Goal: Information Seeking & Learning: Understand process/instructions

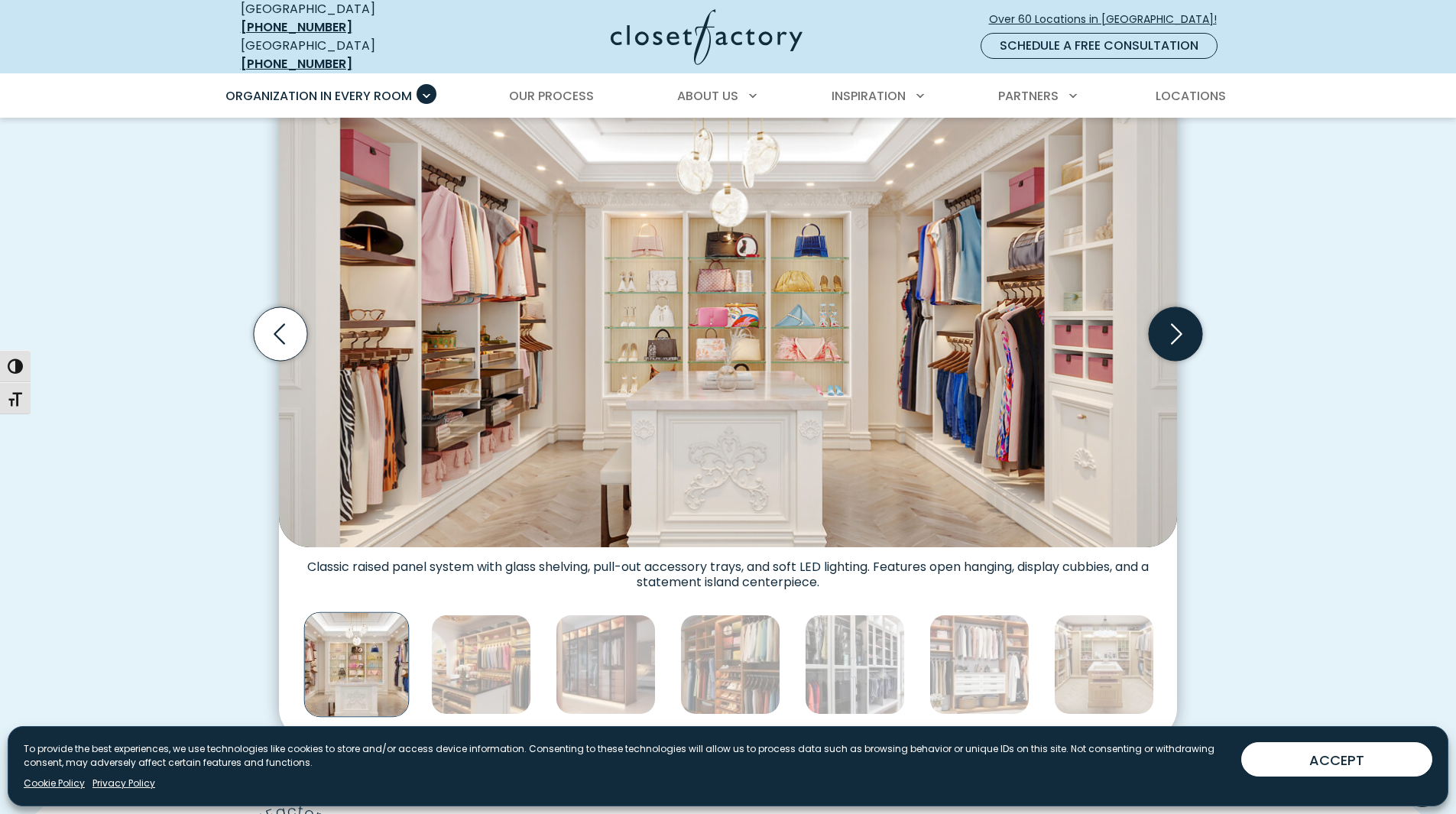
scroll to position [381, 0]
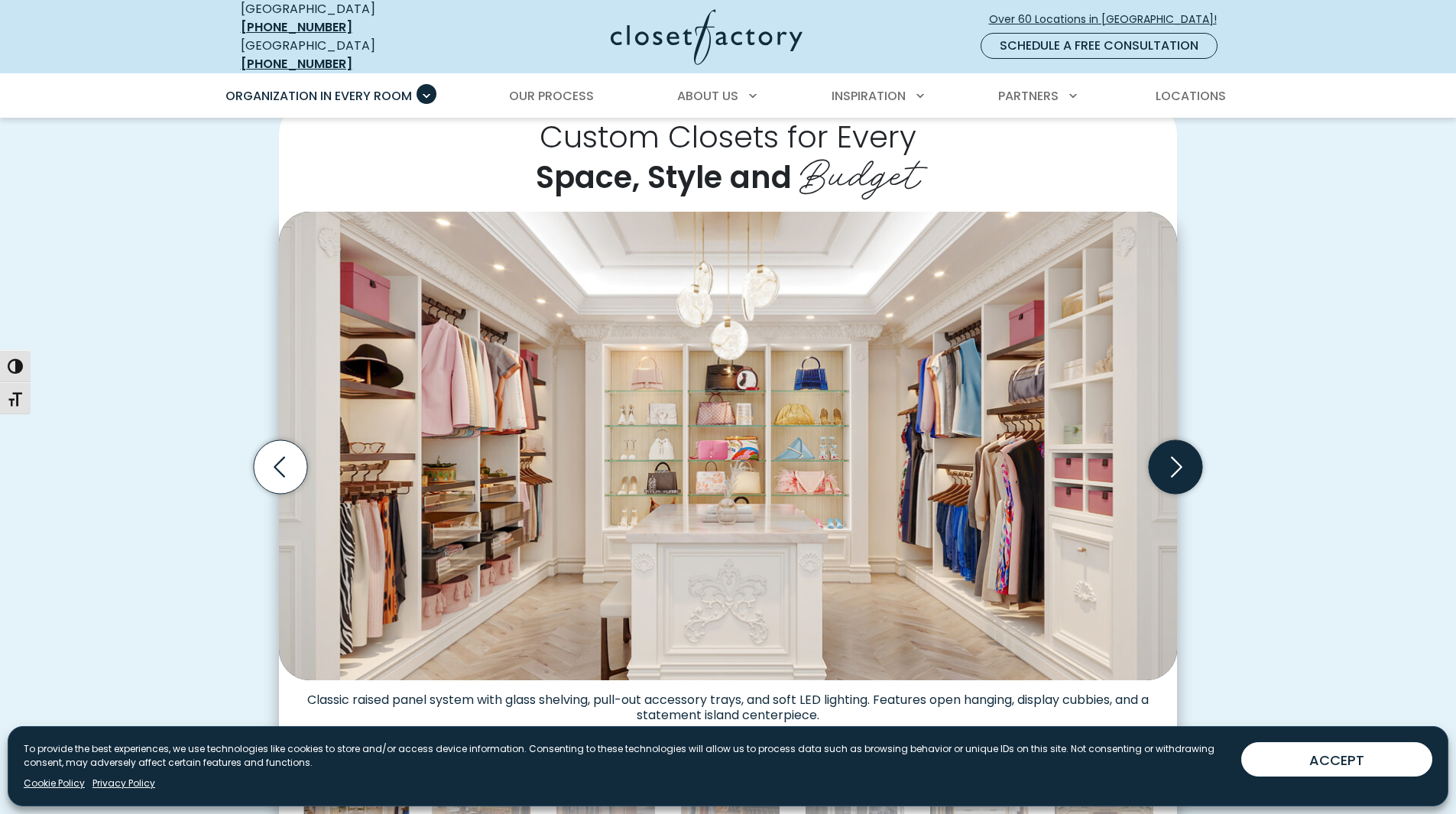
click at [1183, 466] on icon "Next slide" at bounding box center [1176, 467] width 54 height 54
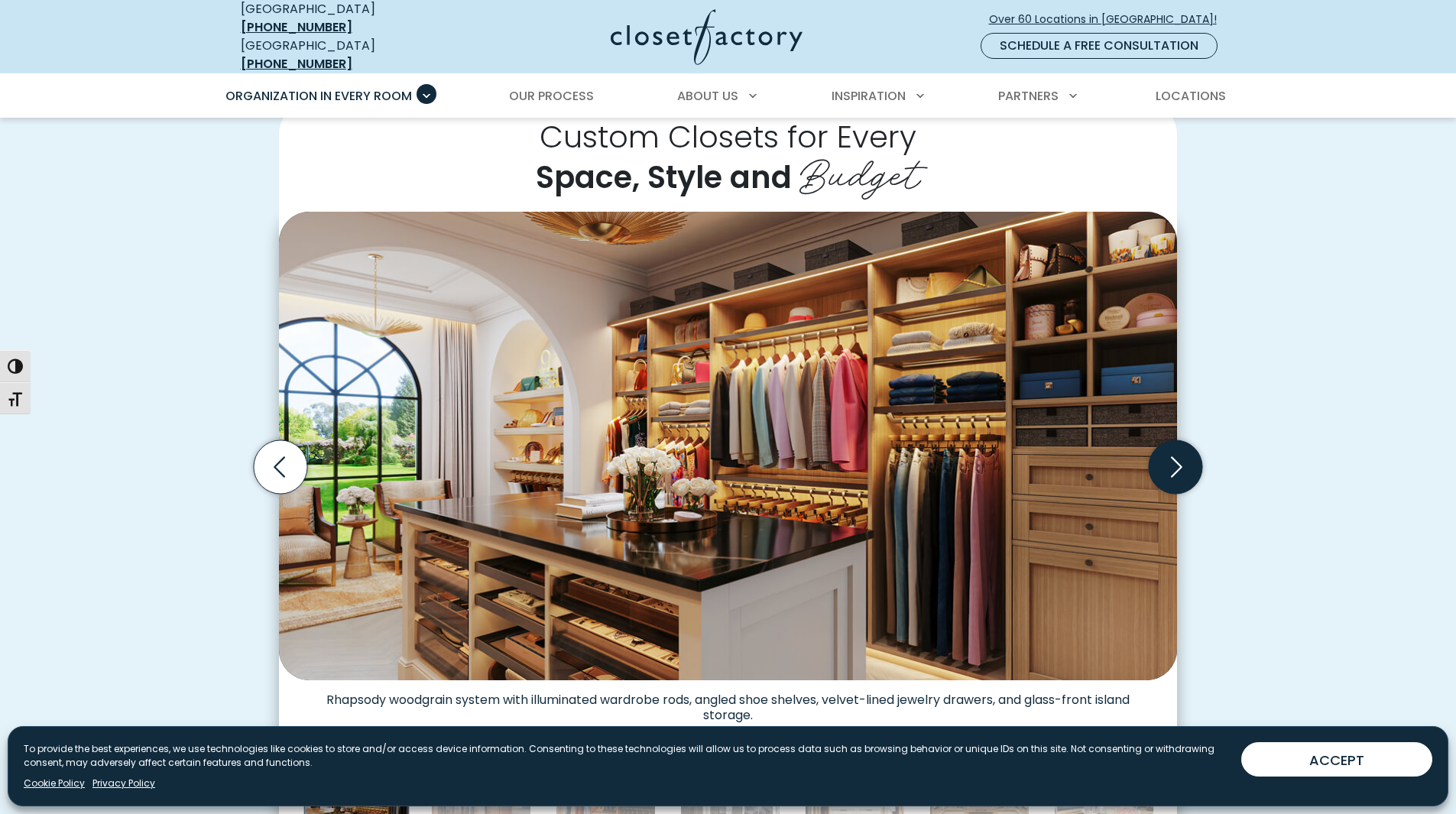
click at [1183, 466] on icon "Next slide" at bounding box center [1176, 467] width 54 height 54
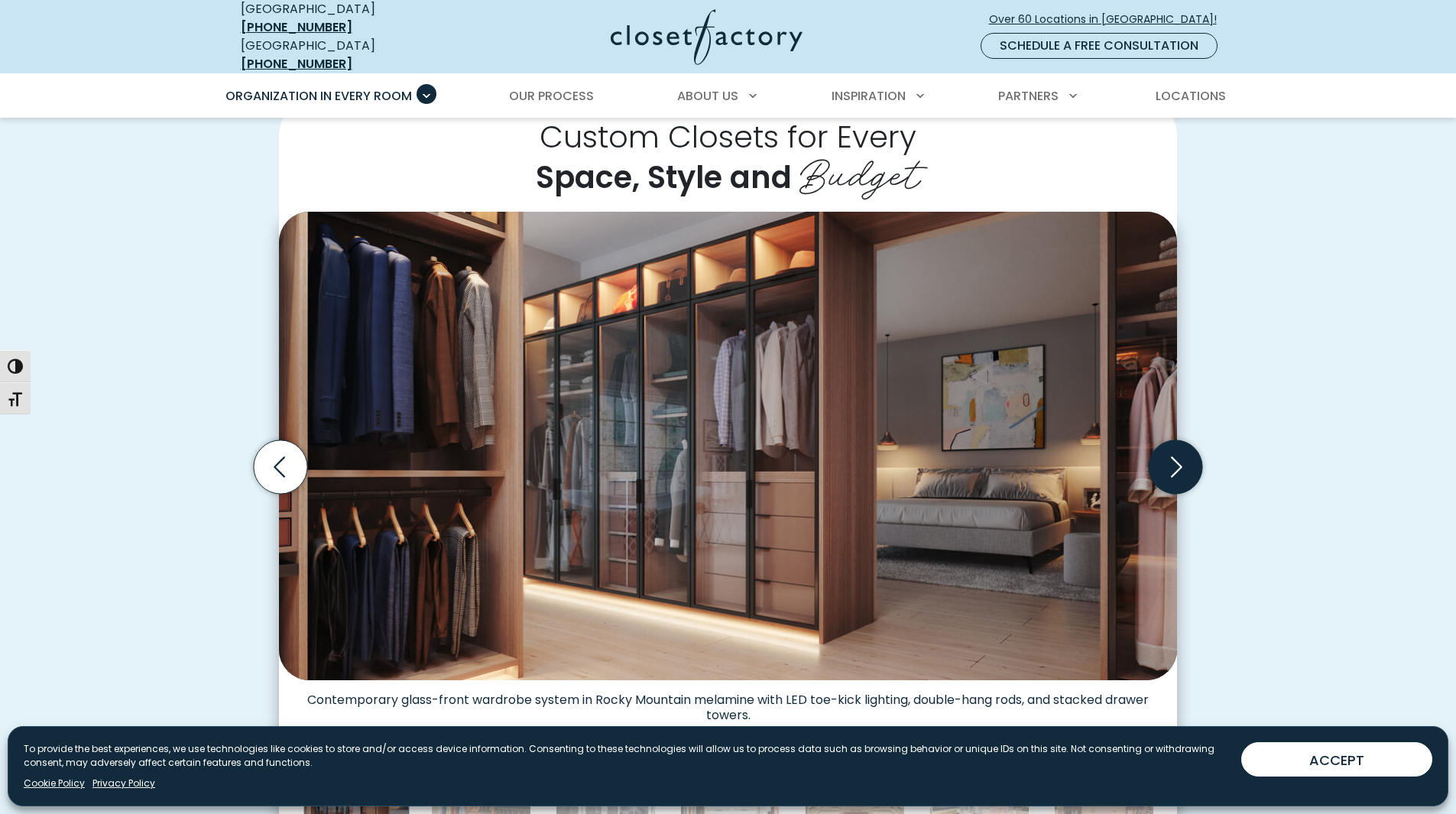
click at [1183, 466] on icon "Next slide" at bounding box center [1176, 467] width 54 height 54
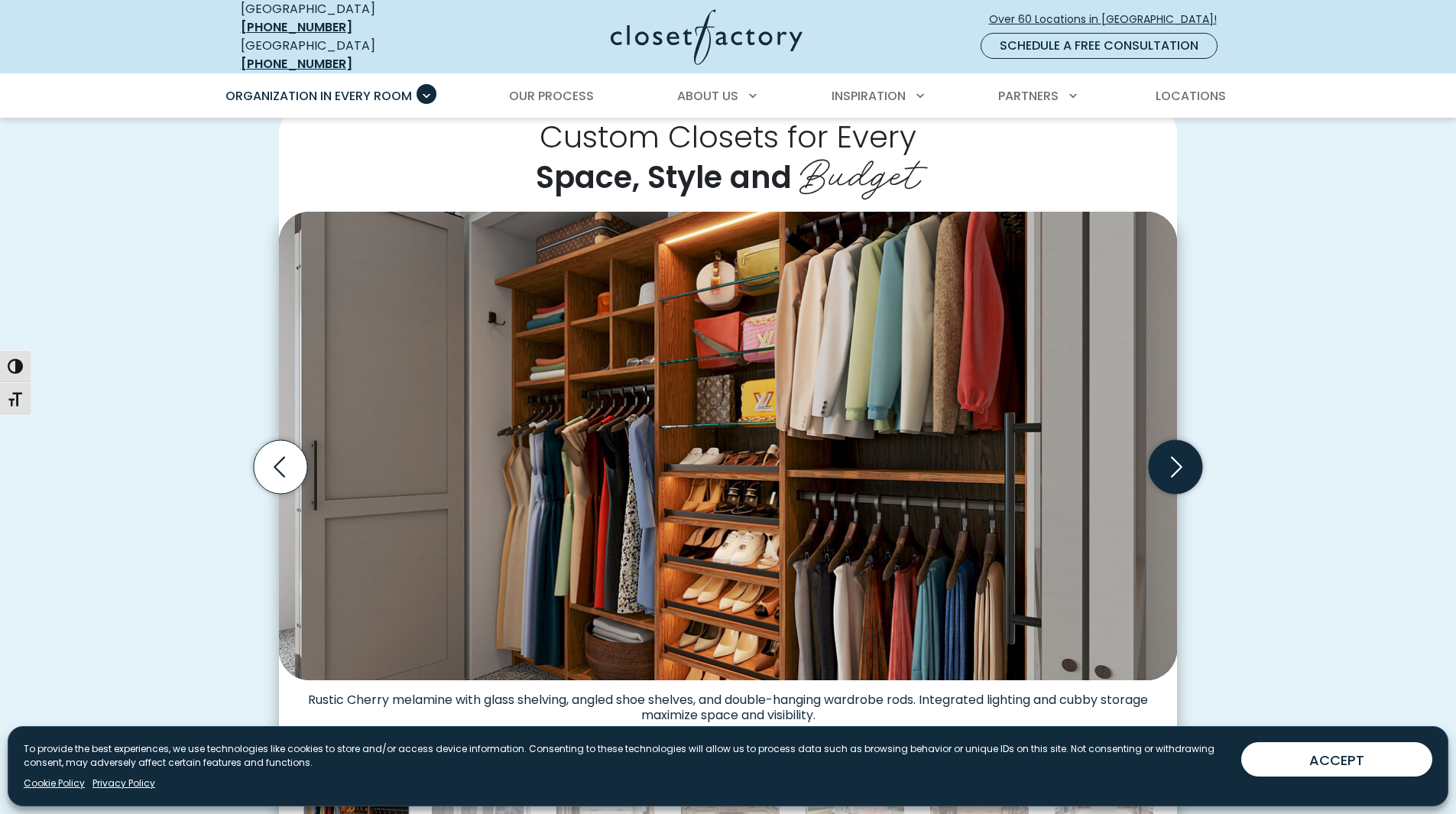
click at [1183, 466] on icon "Next slide" at bounding box center [1176, 467] width 54 height 54
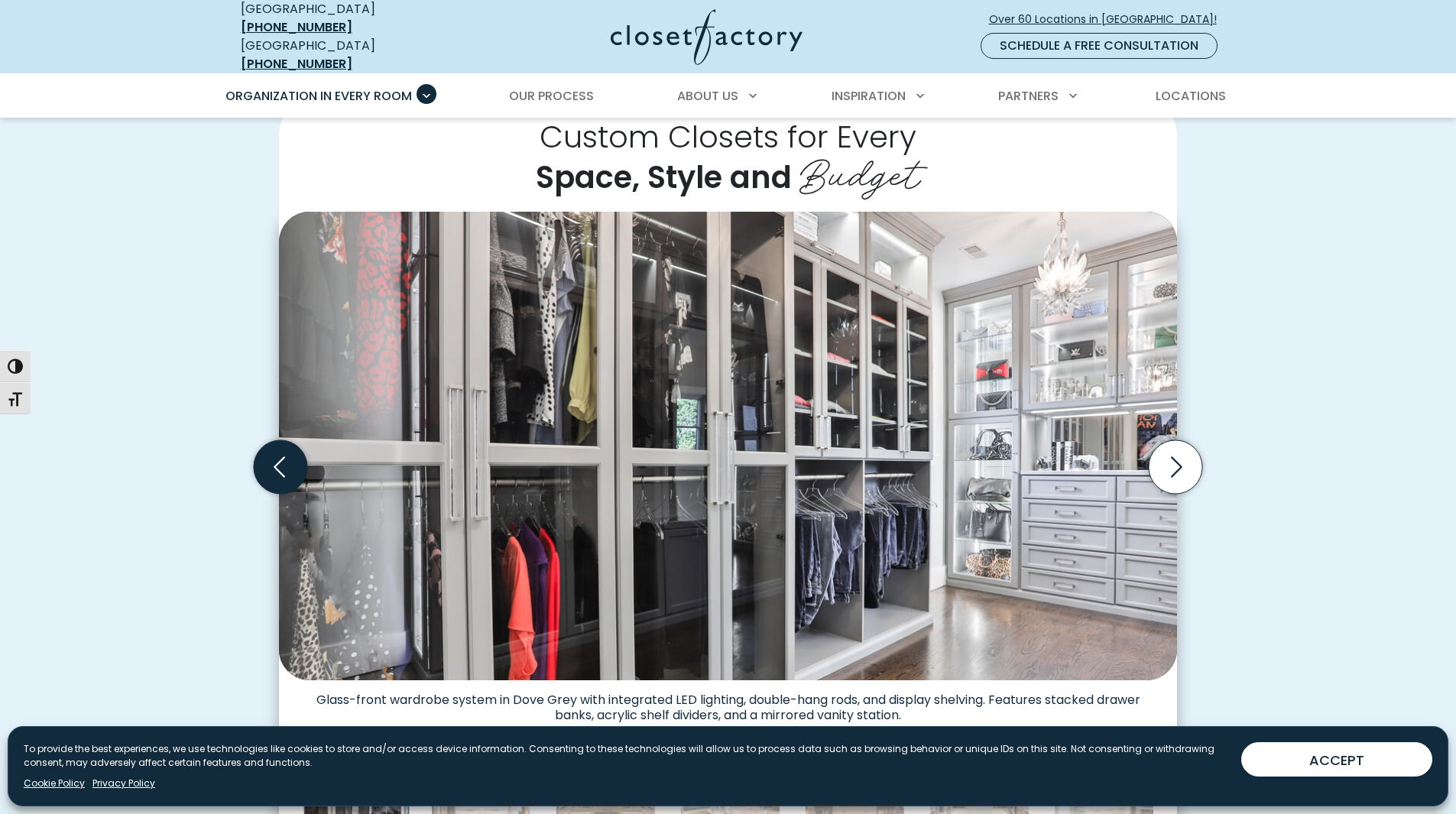
click at [271, 448] on icon "Previous slide" at bounding box center [280, 467] width 54 height 54
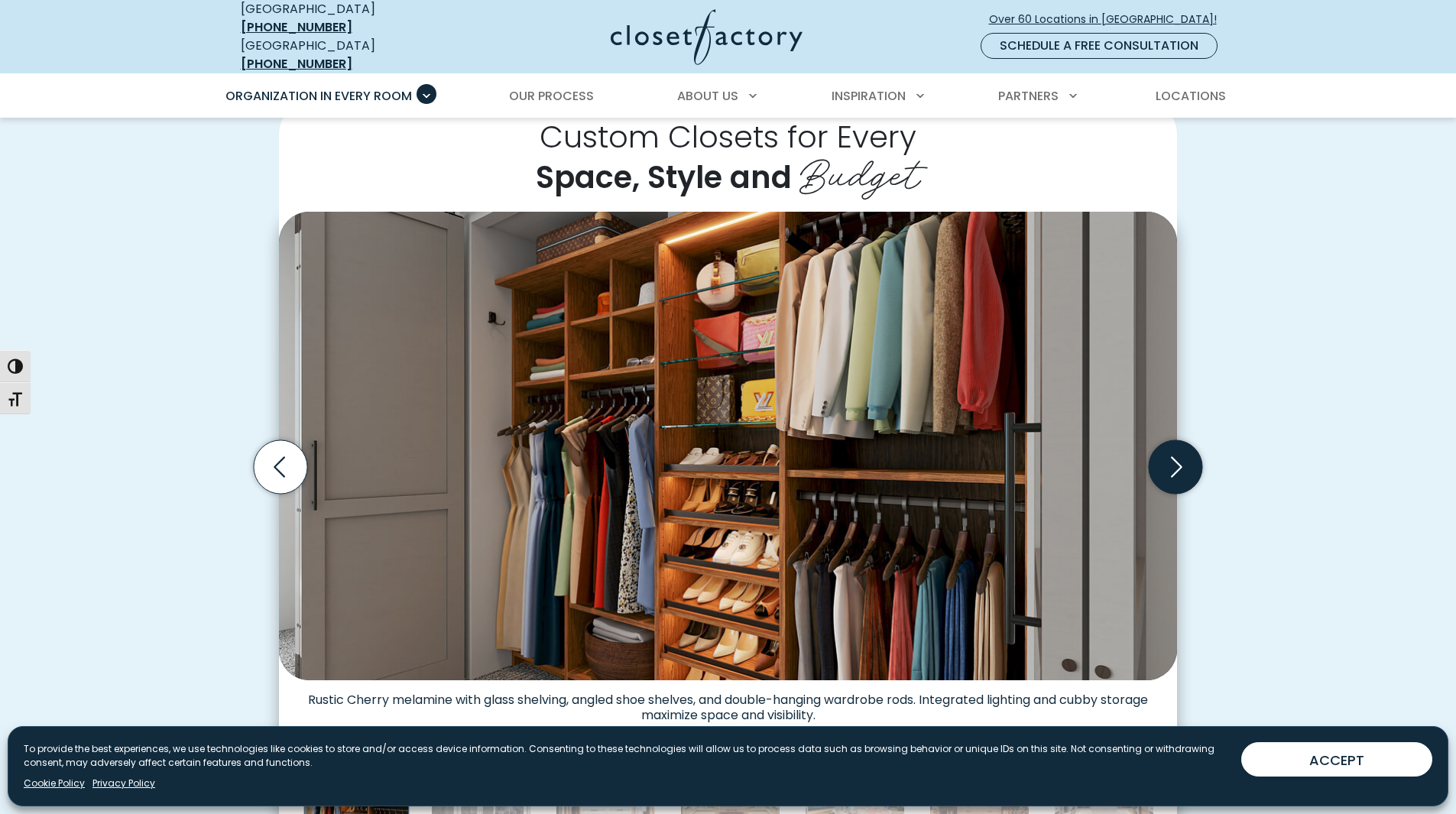
click at [1175, 452] on icon "Next slide" at bounding box center [1176, 467] width 54 height 54
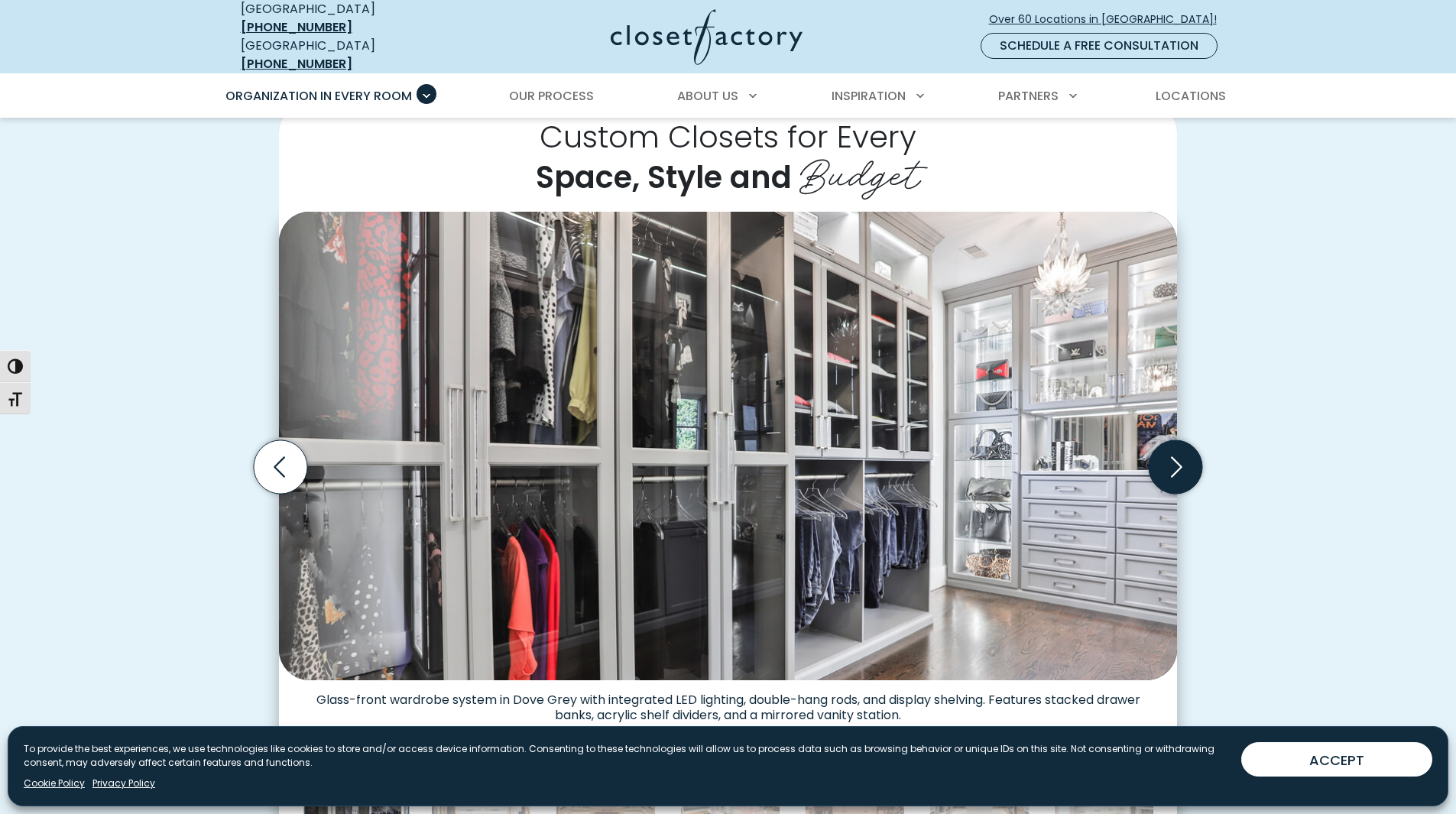
click at [1175, 452] on icon "Next slide" at bounding box center [1176, 467] width 54 height 54
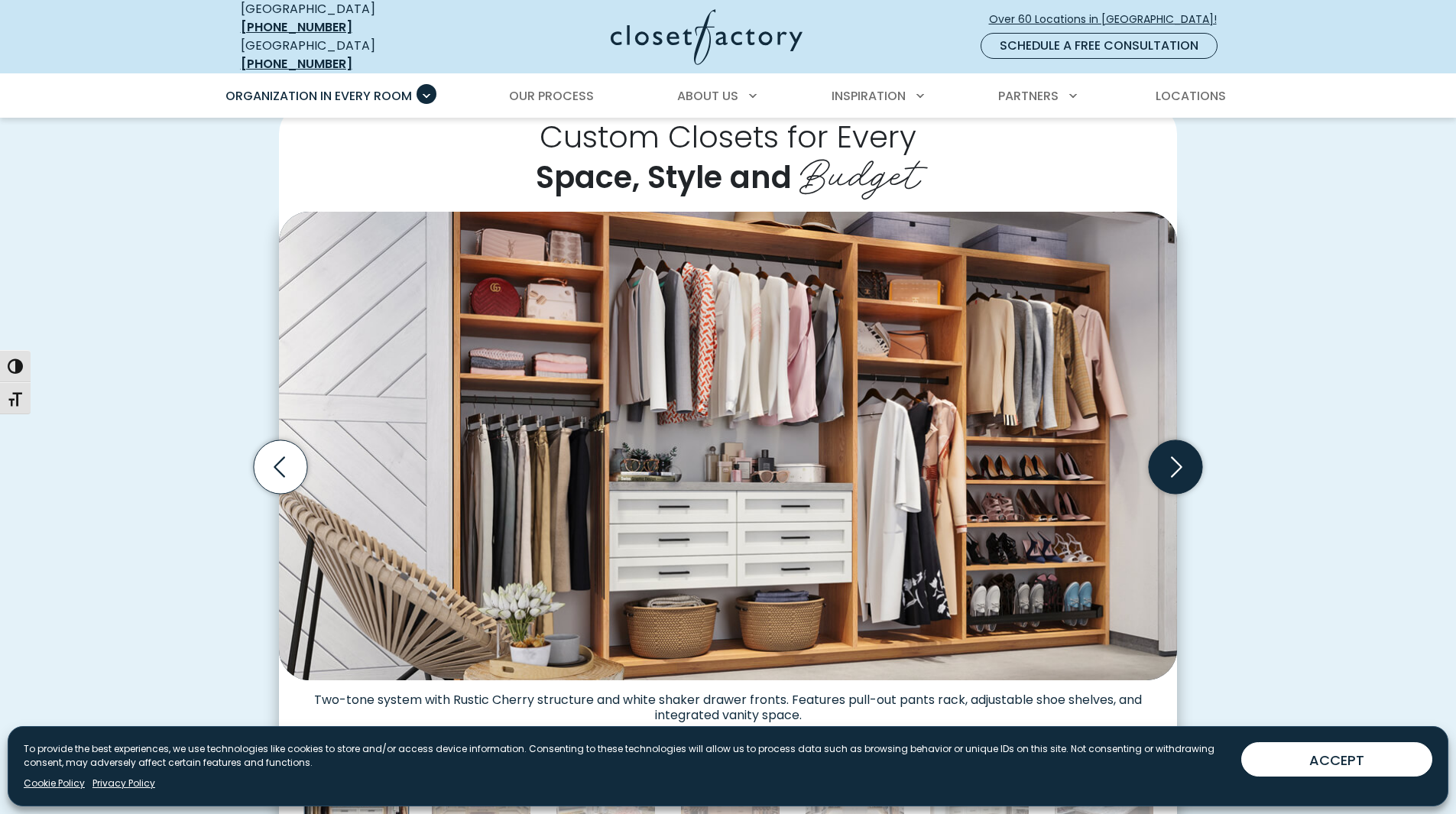
click at [1175, 452] on icon "Next slide" at bounding box center [1176, 467] width 54 height 54
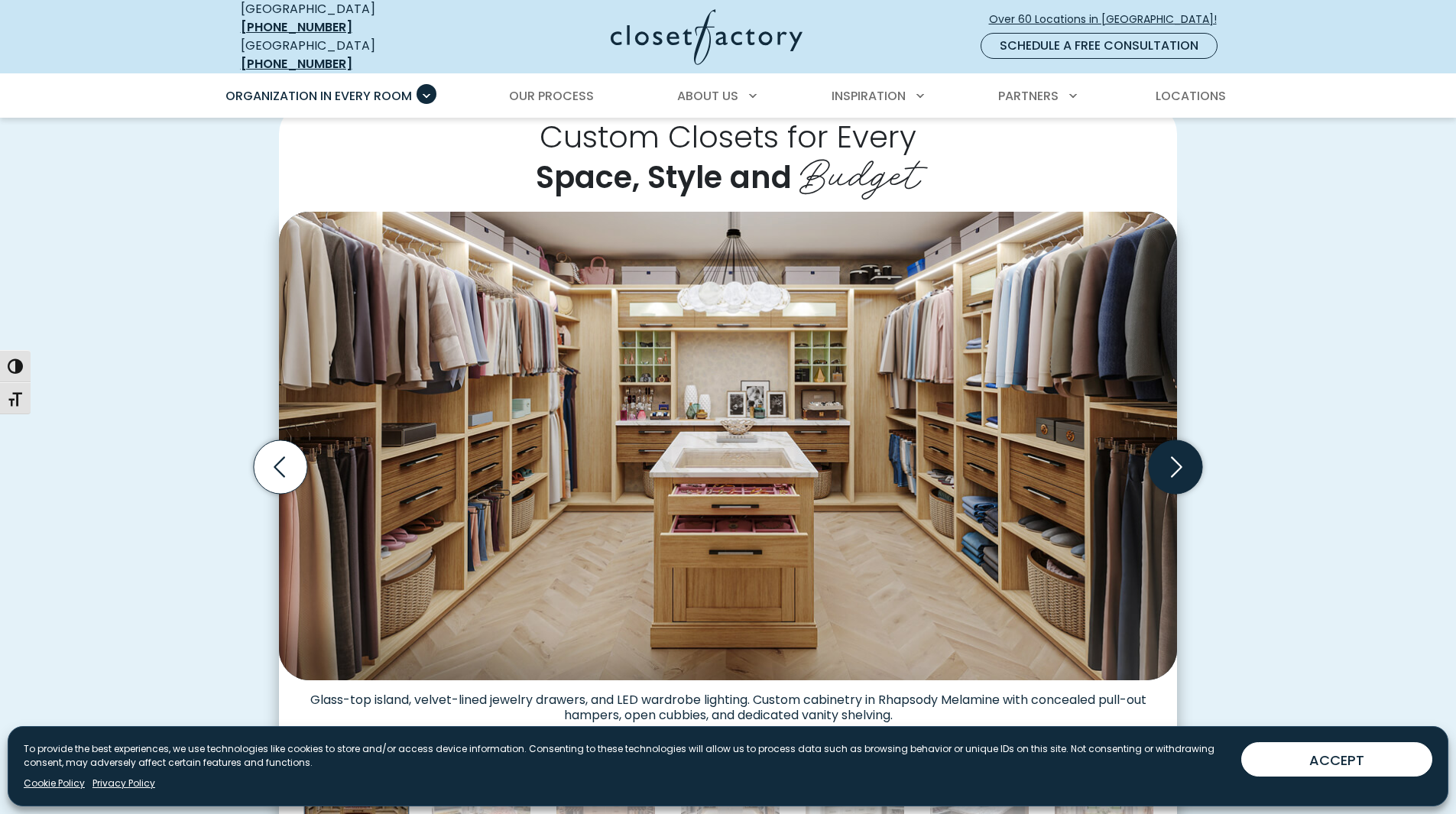
click at [1175, 452] on icon "Next slide" at bounding box center [1176, 467] width 54 height 54
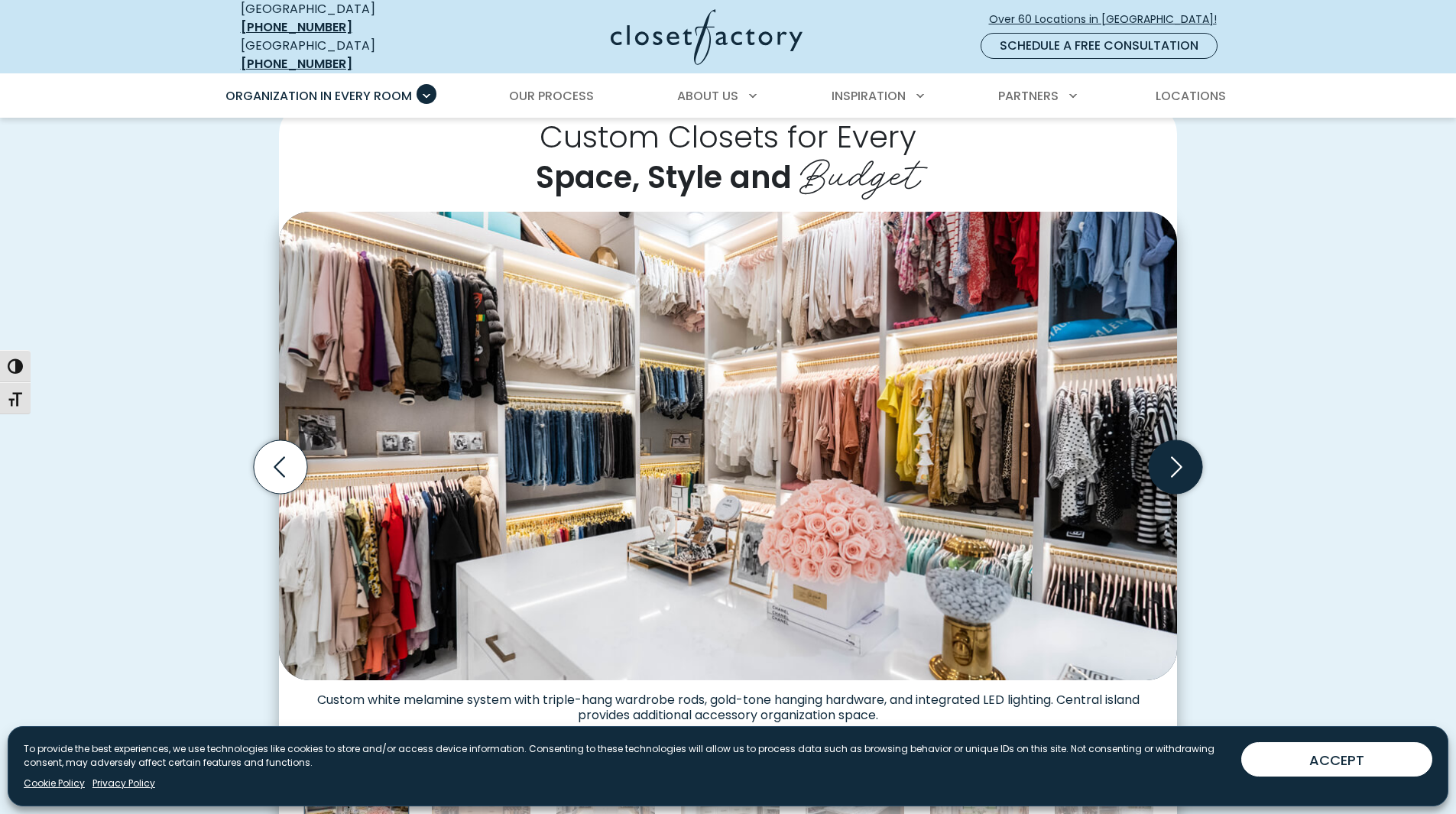
click at [1175, 452] on icon "Next slide" at bounding box center [1176, 467] width 54 height 54
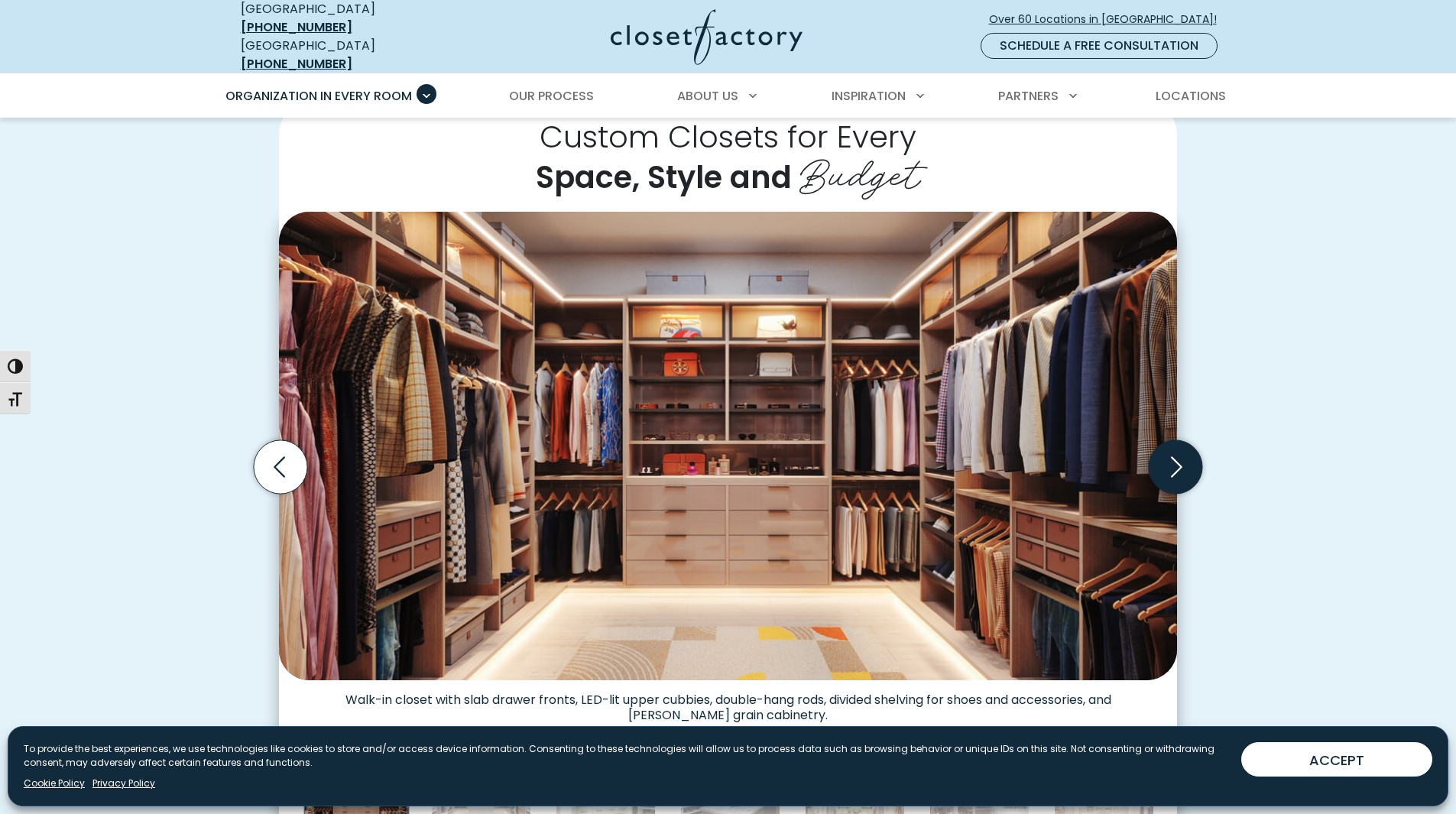
click at [1175, 452] on icon "Next slide" at bounding box center [1176, 467] width 54 height 54
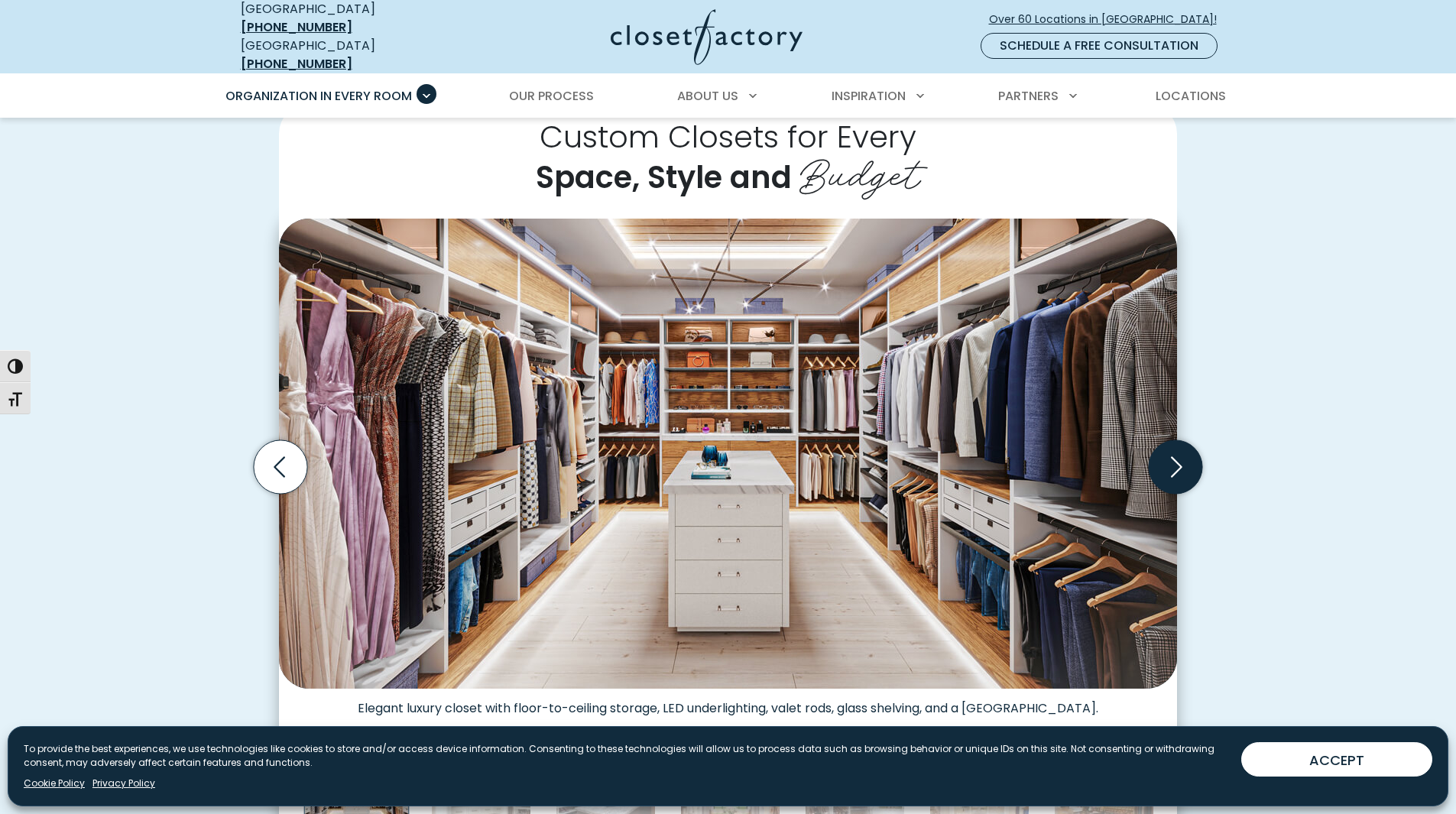
click at [1175, 452] on icon "Next slide" at bounding box center [1176, 467] width 54 height 54
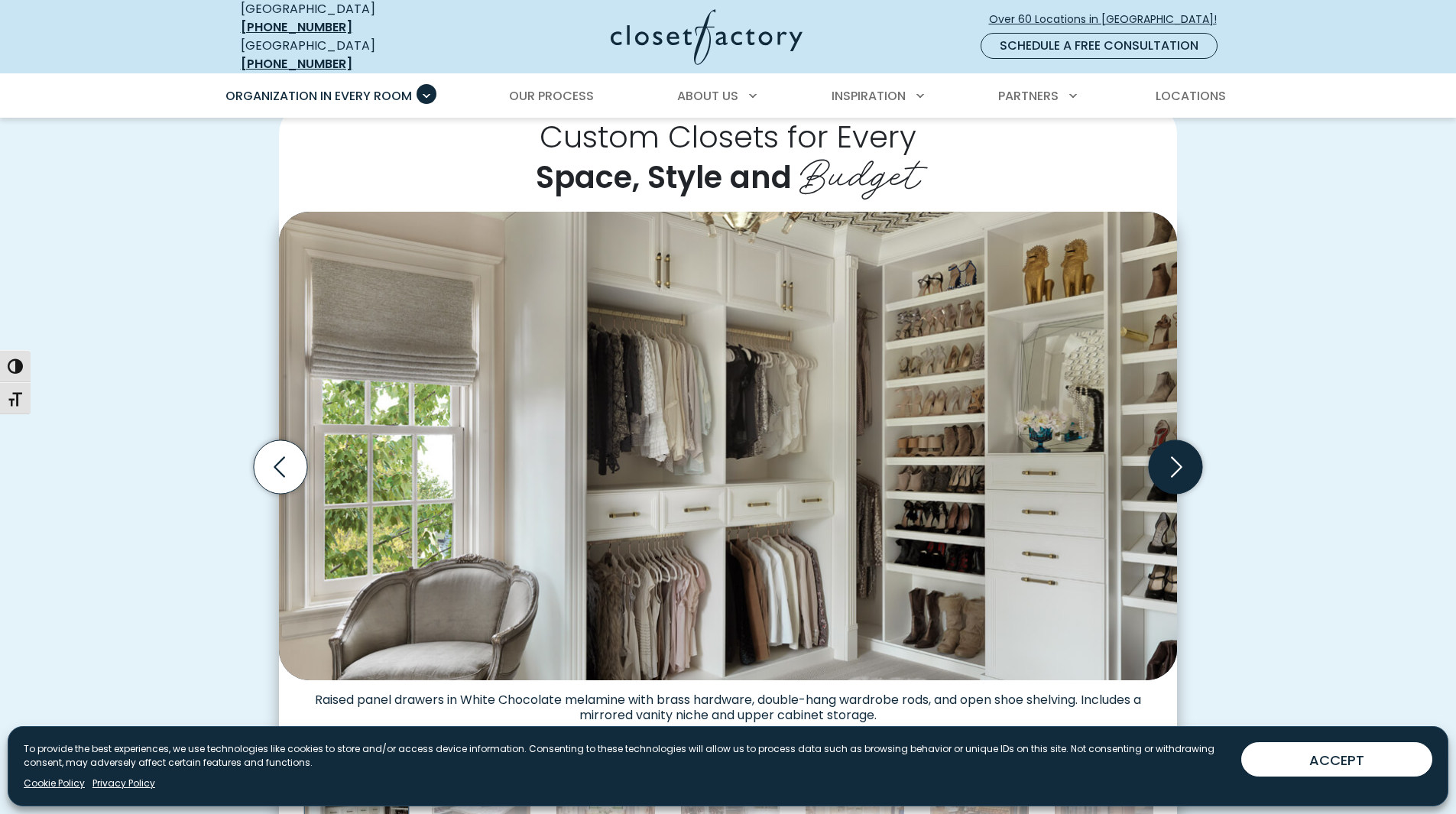
click at [1175, 452] on icon "Next slide" at bounding box center [1176, 467] width 54 height 54
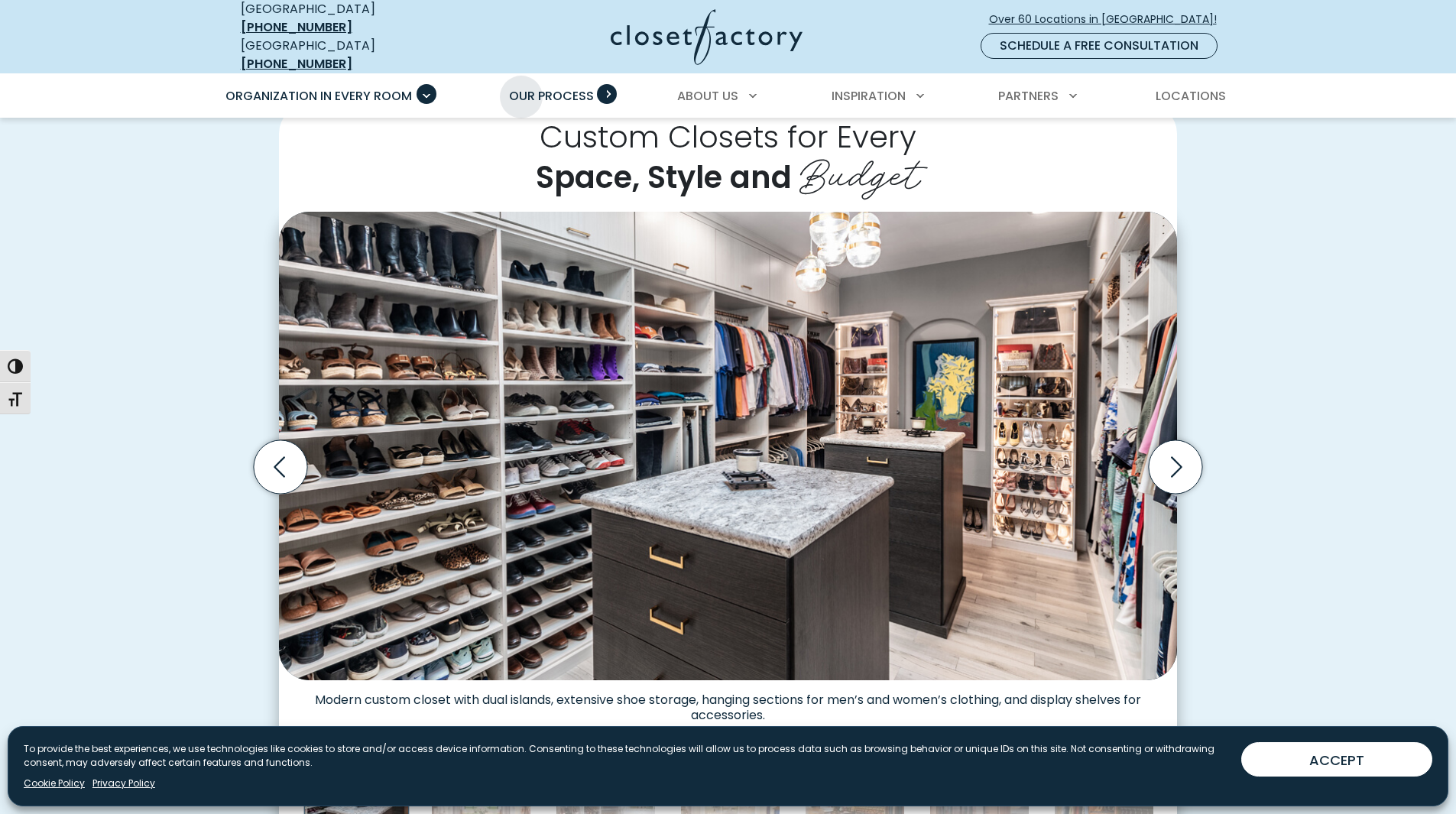
click at [523, 87] on span "Our Process" at bounding box center [551, 95] width 85 height 17
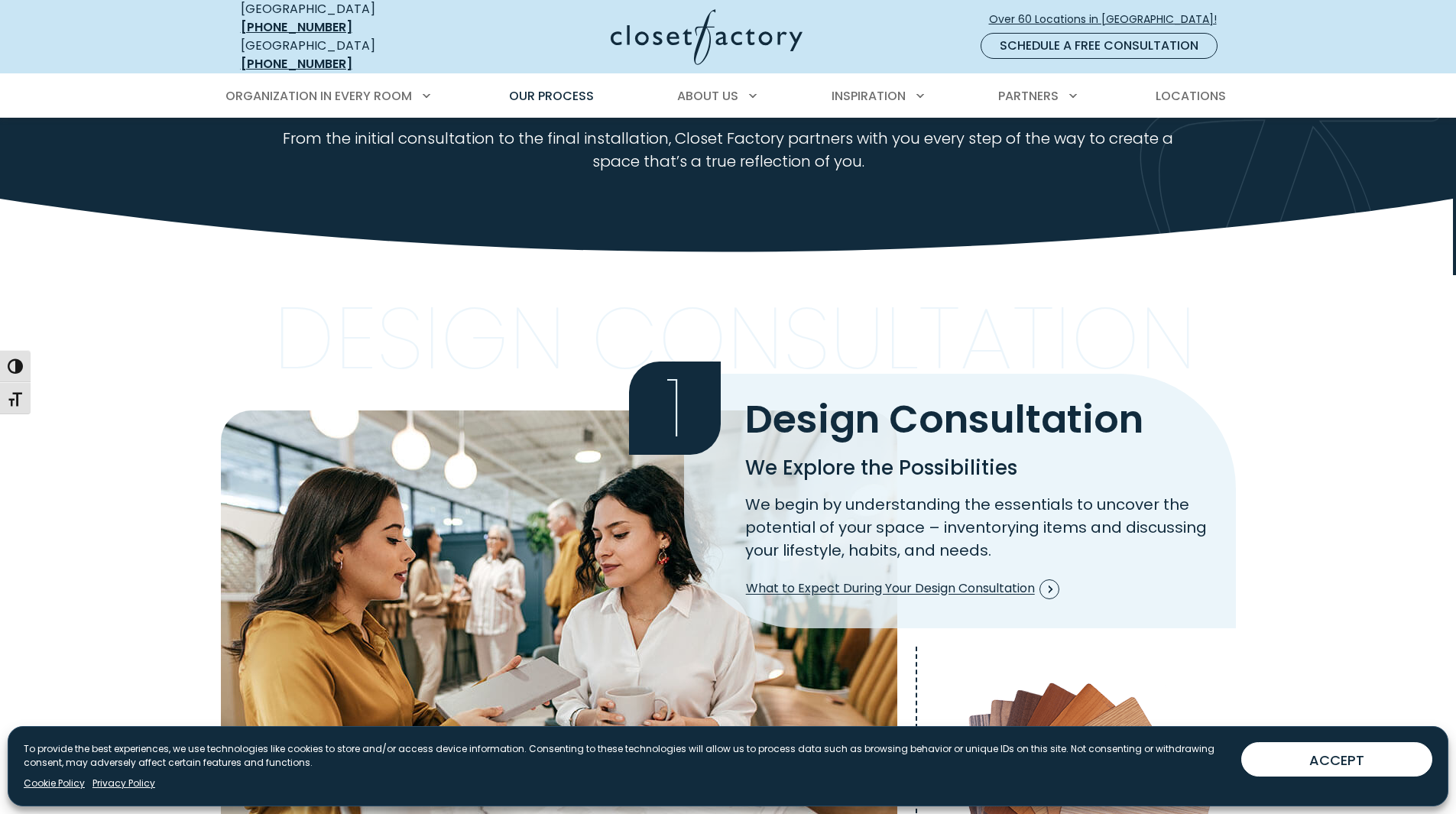
scroll to position [382, 0]
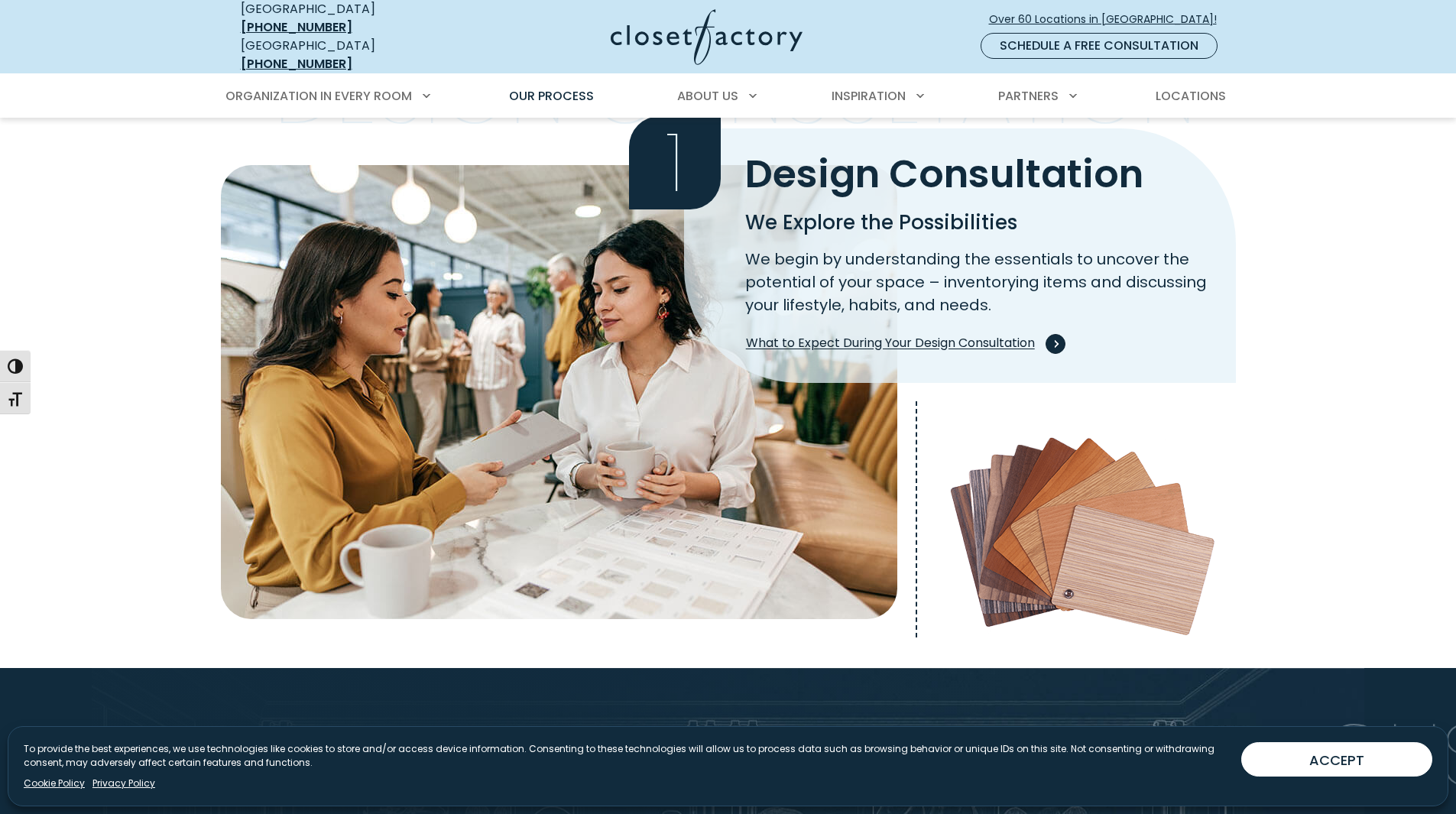
click at [951, 334] on span "What to Expect During Your Design Consultation" at bounding box center [903, 344] width 314 height 20
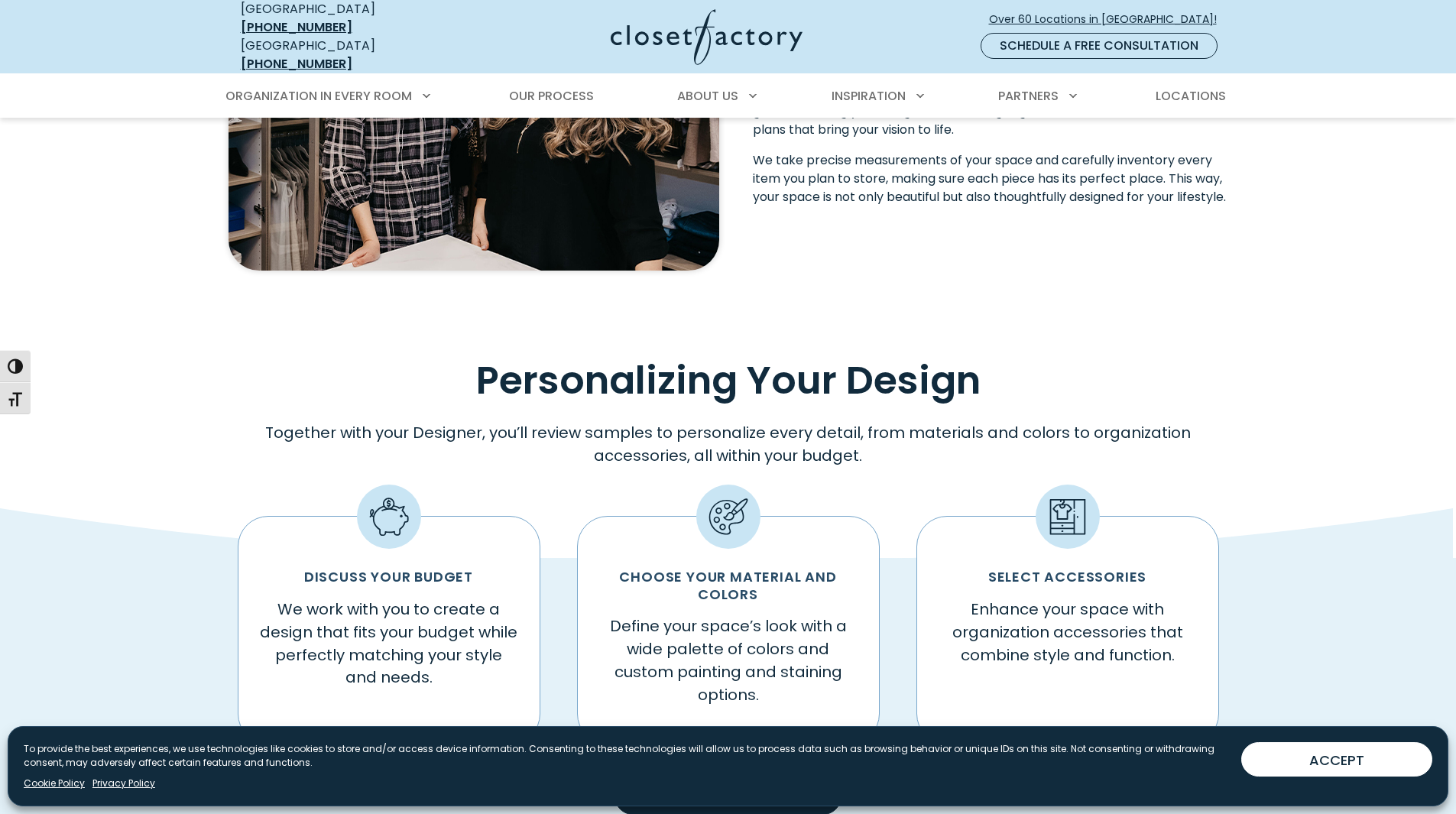
scroll to position [840, 0]
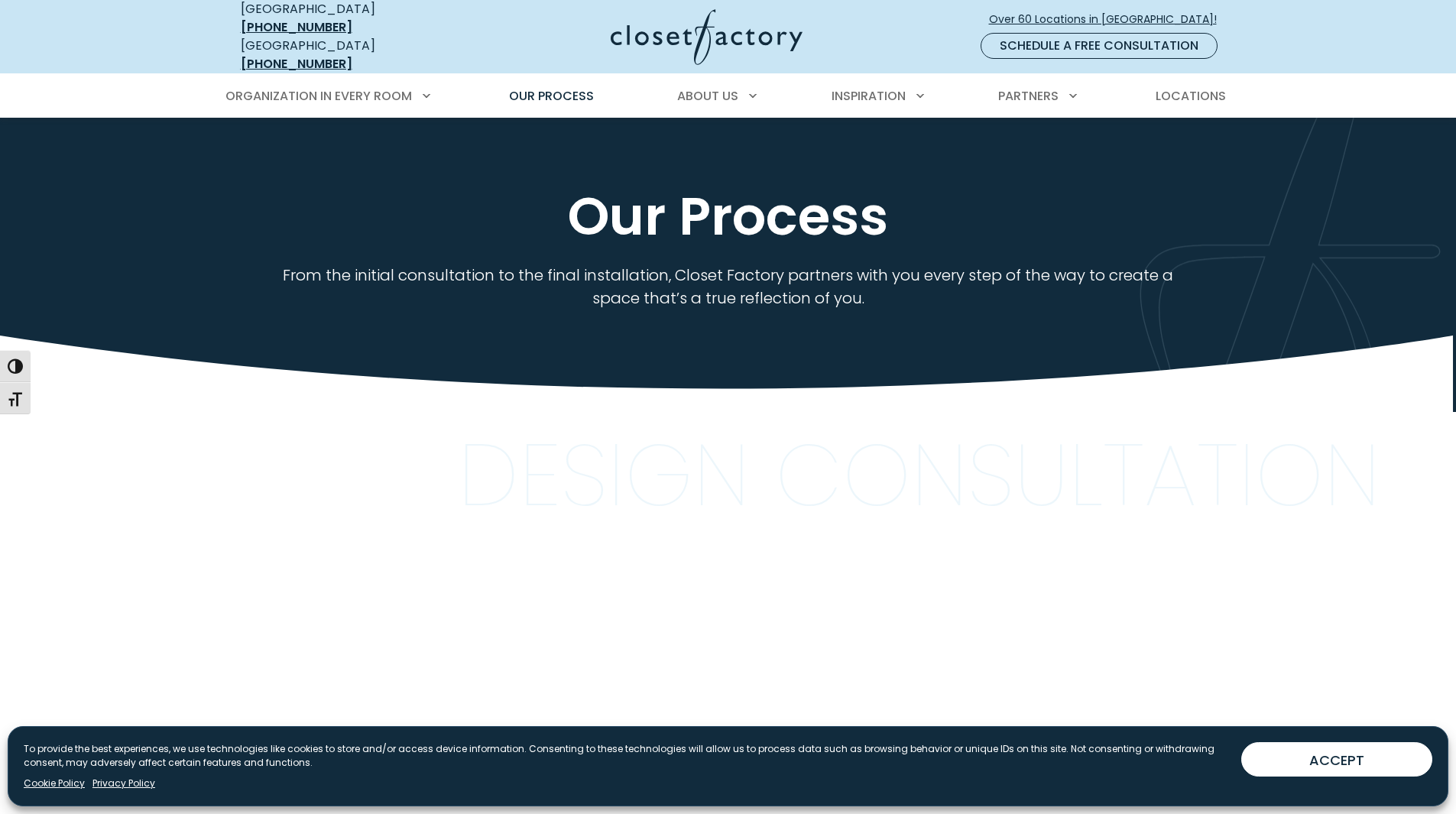
scroll to position [382, 0]
